Goal: Task Accomplishment & Management: Use online tool/utility

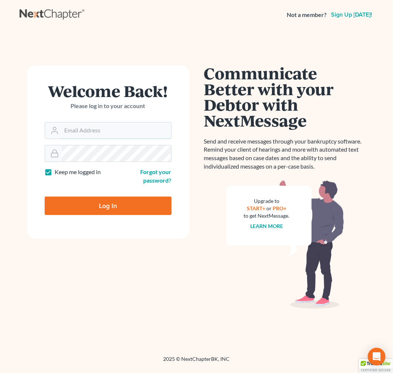
type input "[EMAIL_ADDRESS][DOMAIN_NAME]"
click at [109, 205] on input "Log In" at bounding box center [108, 206] width 127 height 18
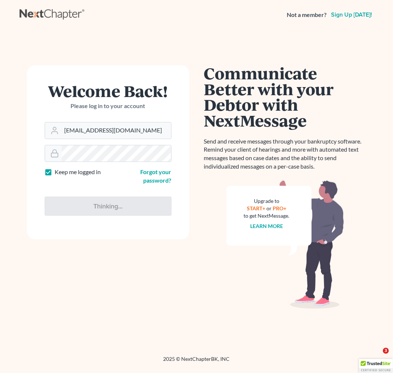
type input "Thinking..."
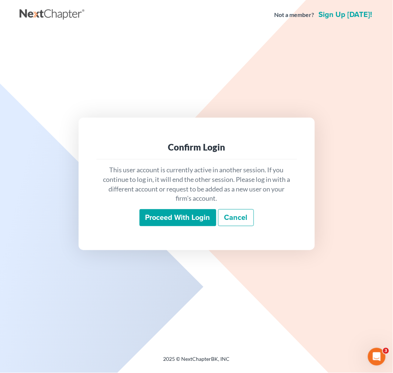
click at [146, 217] on input "Proceed with login" at bounding box center [177, 217] width 77 height 17
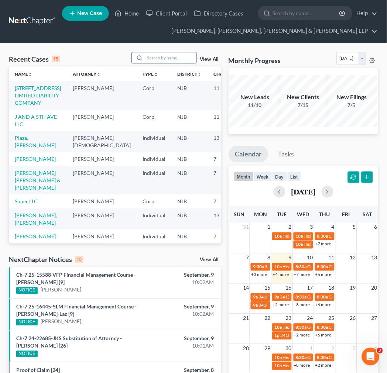
click at [157, 60] on input "search" at bounding box center [171, 57] width 52 height 11
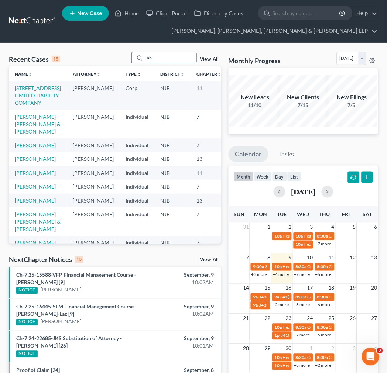
type input "a"
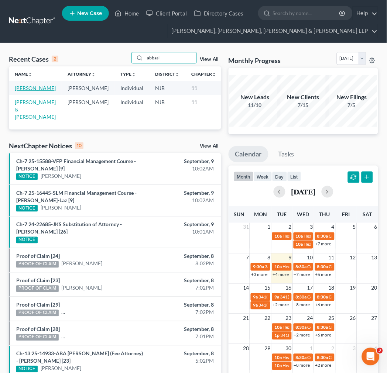
type input "abbasi"
click at [23, 90] on link "Abbasi, Ghadeer" at bounding box center [35, 88] width 41 height 6
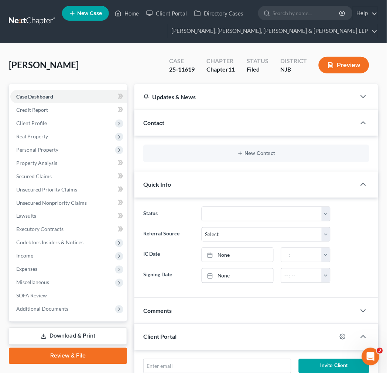
click at [104, 124] on span "Client Profile" at bounding box center [68, 123] width 117 height 13
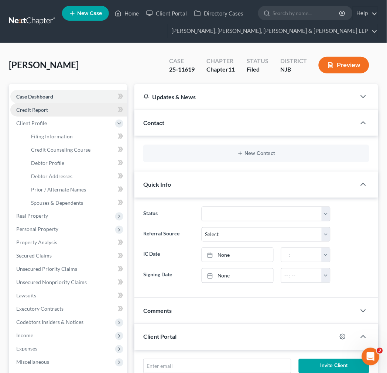
click at [89, 115] on link "Credit Report" at bounding box center [68, 109] width 117 height 13
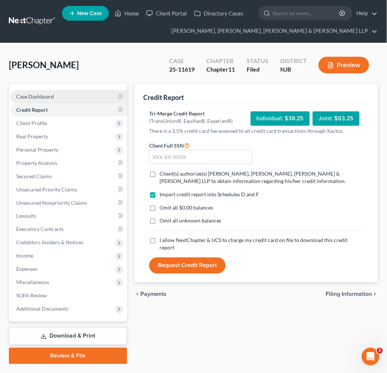
click at [87, 98] on link "Case Dashboard" at bounding box center [68, 96] width 117 height 13
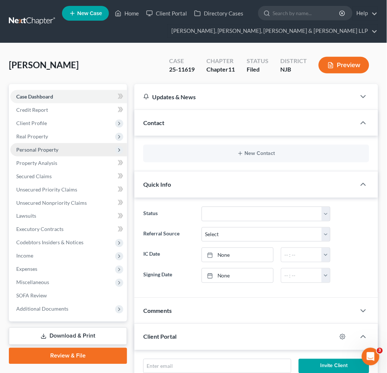
click at [88, 151] on span "Personal Property" at bounding box center [68, 149] width 117 height 13
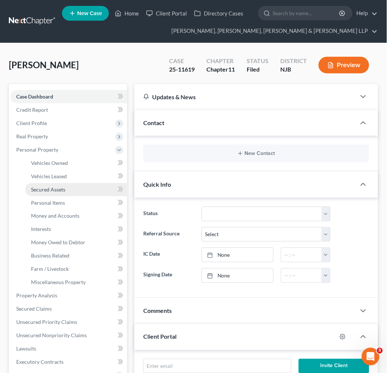
click at [90, 194] on link "Secured Assets" at bounding box center [76, 189] width 102 height 13
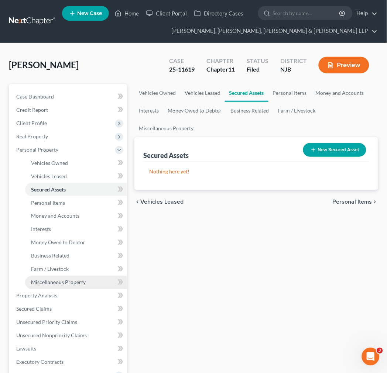
click at [72, 286] on link "Miscellaneous Property" at bounding box center [76, 282] width 102 height 13
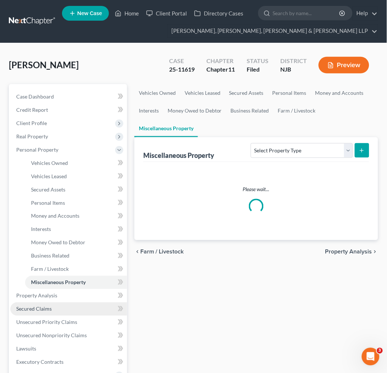
click at [67, 312] on link "Secured Claims" at bounding box center [68, 309] width 117 height 13
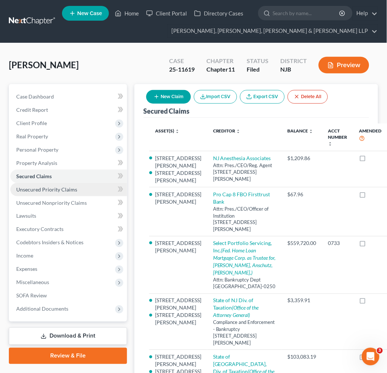
click at [75, 190] on span "Unsecured Priority Claims" at bounding box center [46, 189] width 61 height 6
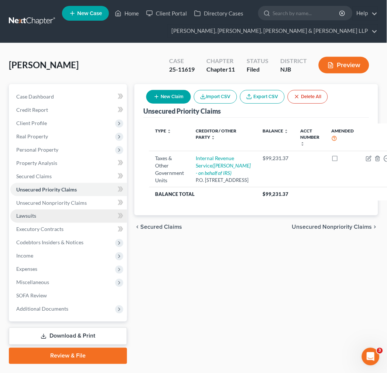
click at [75, 210] on link "Lawsuits" at bounding box center [68, 216] width 117 height 13
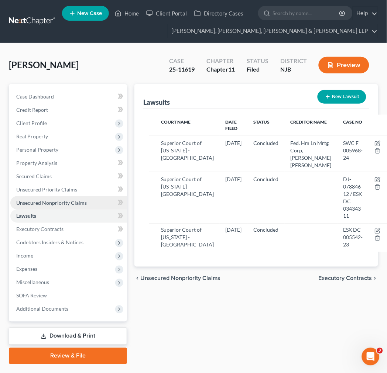
click at [80, 200] on span "Unsecured Nonpriority Claims" at bounding box center [51, 203] width 70 height 6
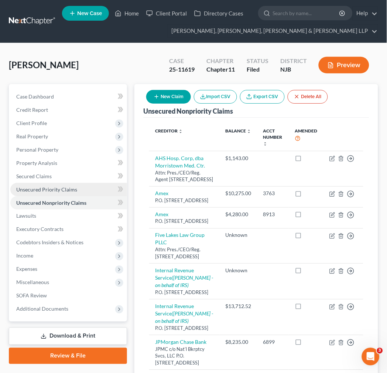
click at [80, 184] on link "Unsecured Priority Claims" at bounding box center [68, 189] width 117 height 13
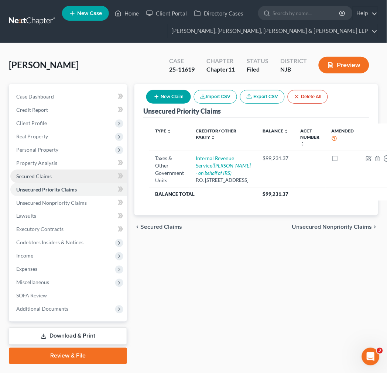
click at [83, 179] on link "Secured Claims" at bounding box center [68, 176] width 117 height 13
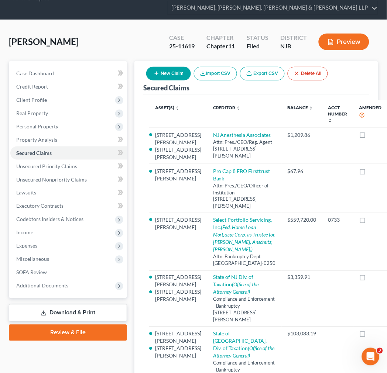
scroll to position [82, 0]
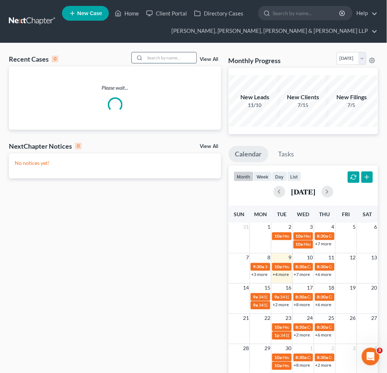
click at [186, 56] on input "search" at bounding box center [171, 57] width 52 height 11
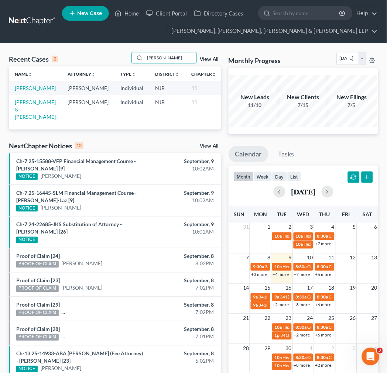
type input "[PERSON_NAME]"
click at [24, 113] on td "[PERSON_NAME] & [PERSON_NAME]" at bounding box center [35, 109] width 53 height 28
click at [24, 115] on link "[PERSON_NAME] & [PERSON_NAME]" at bounding box center [35, 109] width 41 height 21
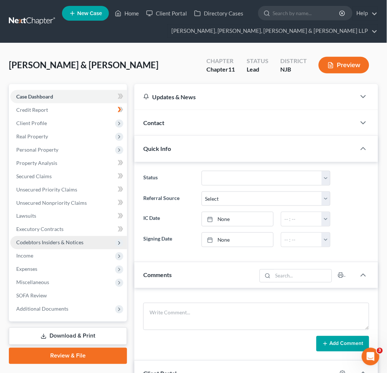
click at [58, 242] on span "Codebtors Insiders & Notices" at bounding box center [49, 242] width 67 height 6
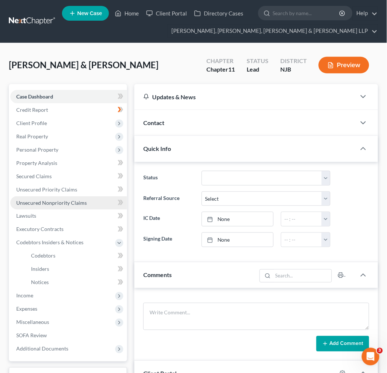
click at [55, 200] on span "Unsecured Nonpriority Claims" at bounding box center [51, 203] width 70 height 6
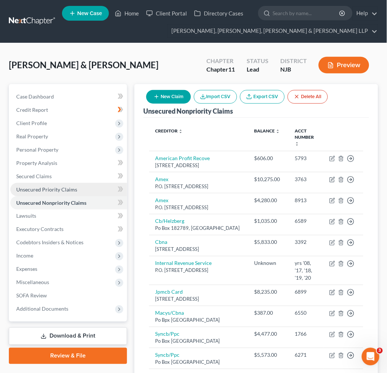
click at [54, 189] on span "Unsecured Priority Claims" at bounding box center [46, 189] width 61 height 6
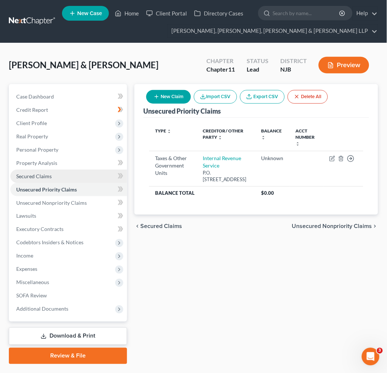
click at [50, 174] on span "Secured Claims" at bounding box center [33, 176] width 35 height 6
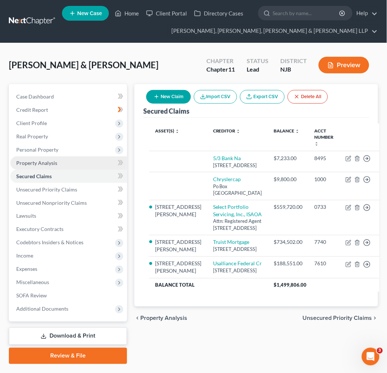
click at [50, 161] on span "Property Analysis" at bounding box center [36, 163] width 41 height 6
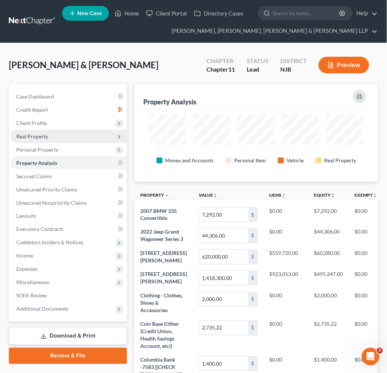
scroll to position [98, 243]
click at [52, 138] on span "Real Property" at bounding box center [68, 136] width 117 height 13
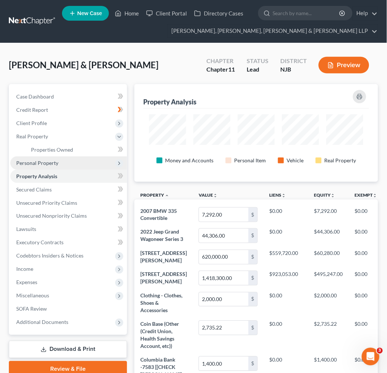
click at [58, 161] on span "Personal Property" at bounding box center [68, 162] width 117 height 13
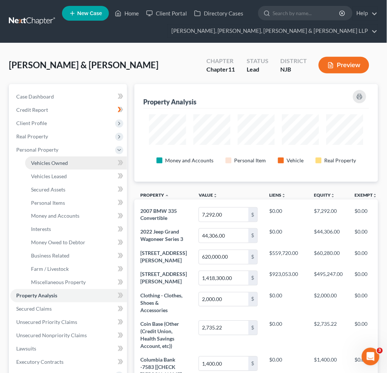
click at [60, 166] on link "Vehicles Owned" at bounding box center [76, 162] width 102 height 13
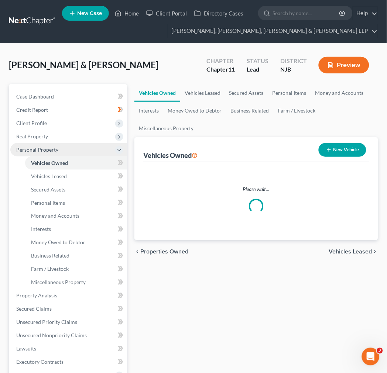
click at [59, 152] on span "Personal Property" at bounding box center [68, 149] width 117 height 13
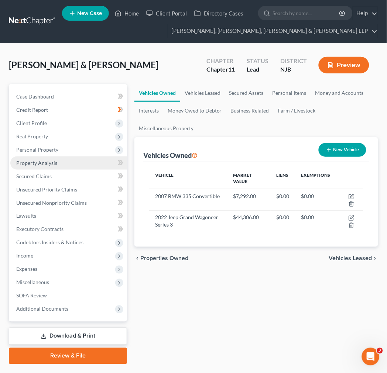
click at [59, 159] on link "Property Analysis" at bounding box center [68, 162] width 117 height 13
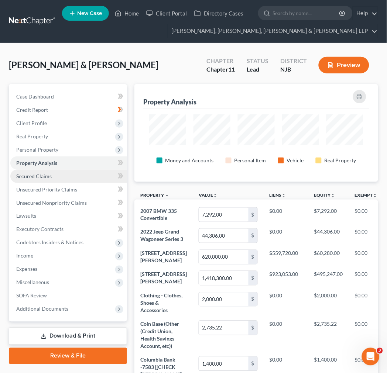
scroll to position [98, 243]
click at [59, 175] on link "Secured Claims" at bounding box center [68, 176] width 117 height 13
